Goal: Information Seeking & Learning: Understand process/instructions

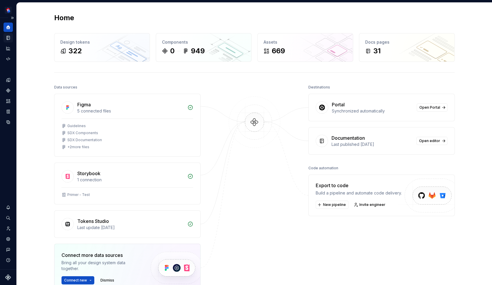
click at [10, 36] on icon "Documentation" at bounding box center [8, 37] width 5 height 5
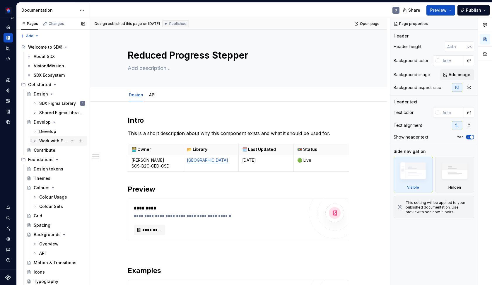
click at [55, 138] on div "Work with Figma" at bounding box center [53, 141] width 28 height 6
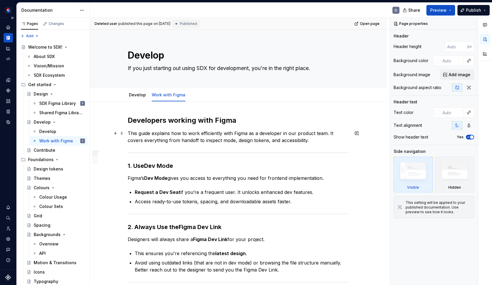
type textarea "*"
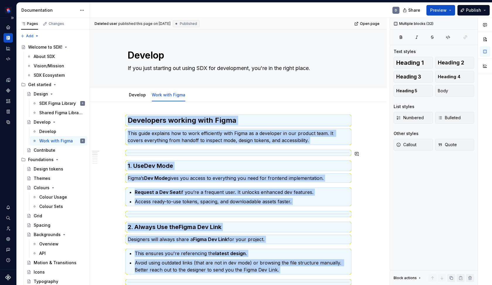
copy div "Loremipsum dolorsi amet Conse Adip elits doeiusmo tem in utla etdoloremag aliq …"
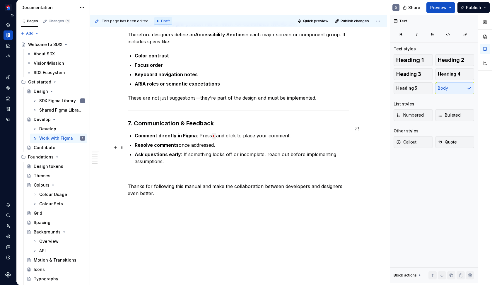
scroll to position [580, 0]
